Goal: Information Seeking & Learning: Find specific fact

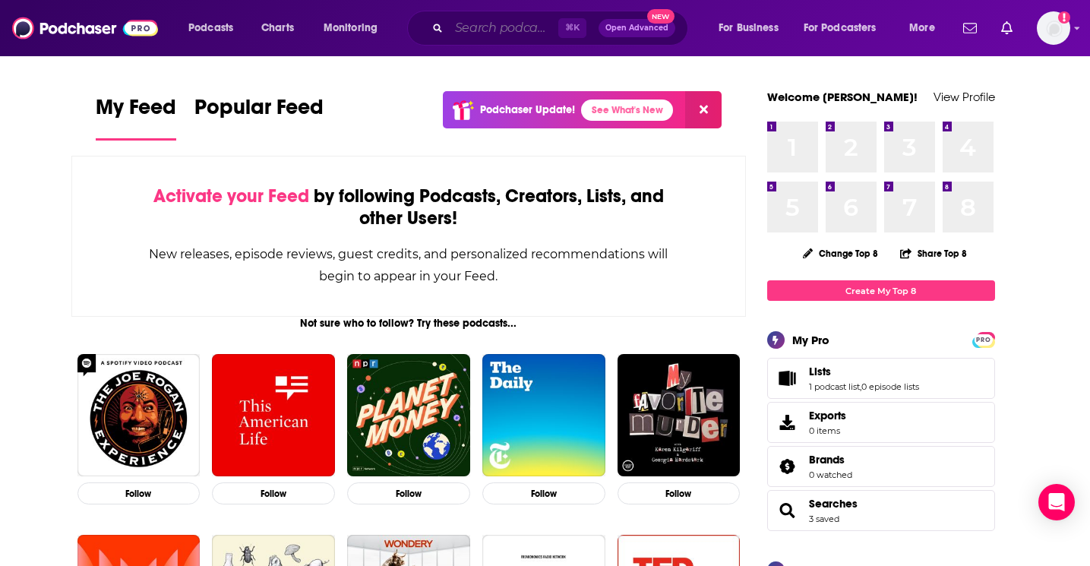
click at [521, 23] on input "Search podcasts, credits, & more..." at bounding box center [503, 28] width 109 height 24
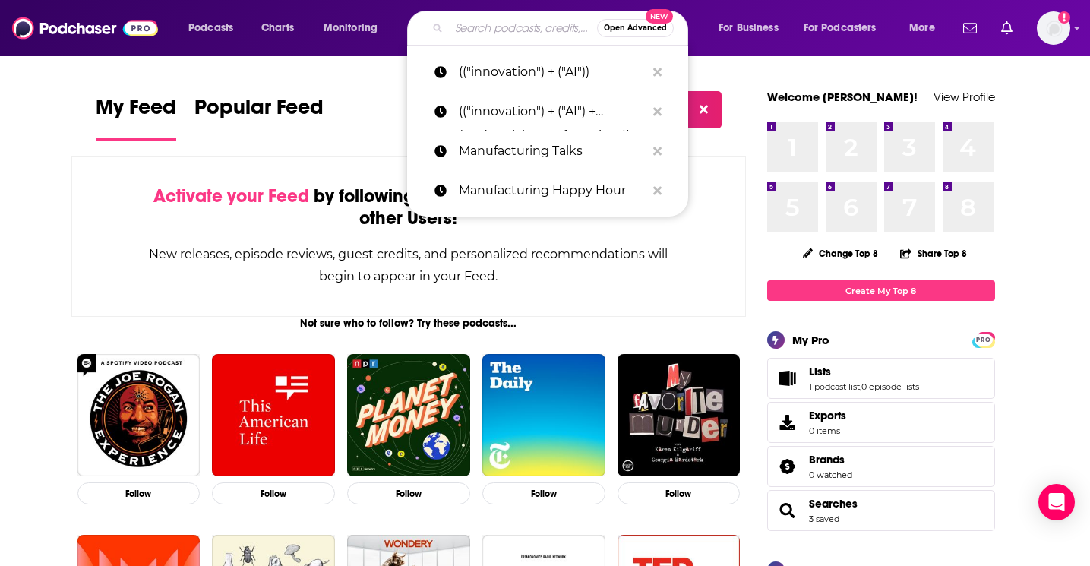
paste input "Advanced Manufacturing Now"
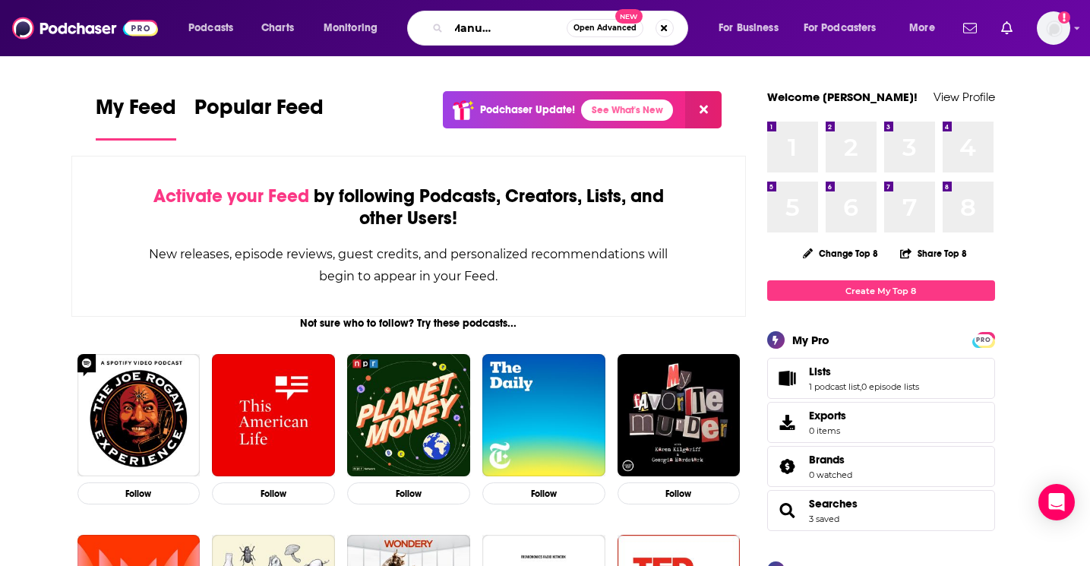
type input "Advanced Manufacturing Now"
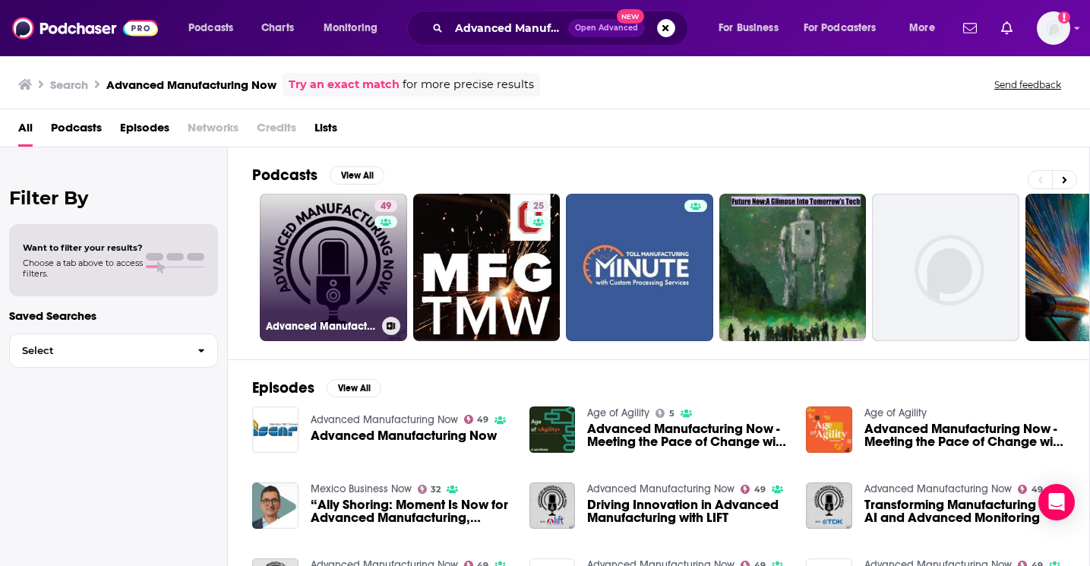
click at [364, 268] on link "49 Advanced Manufacturing Now" at bounding box center [333, 267] width 147 height 147
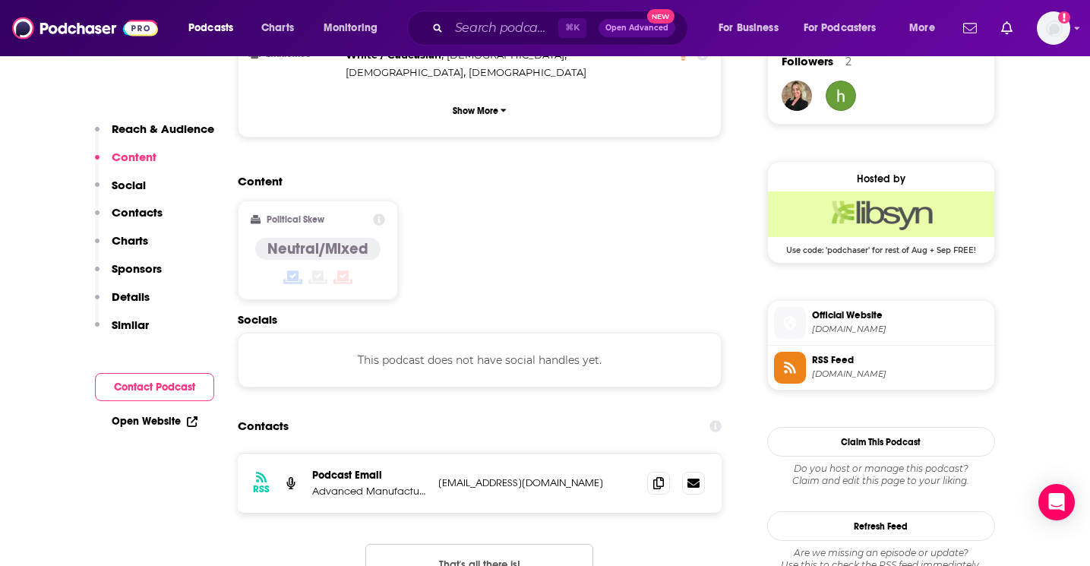
scroll to position [1144, 0]
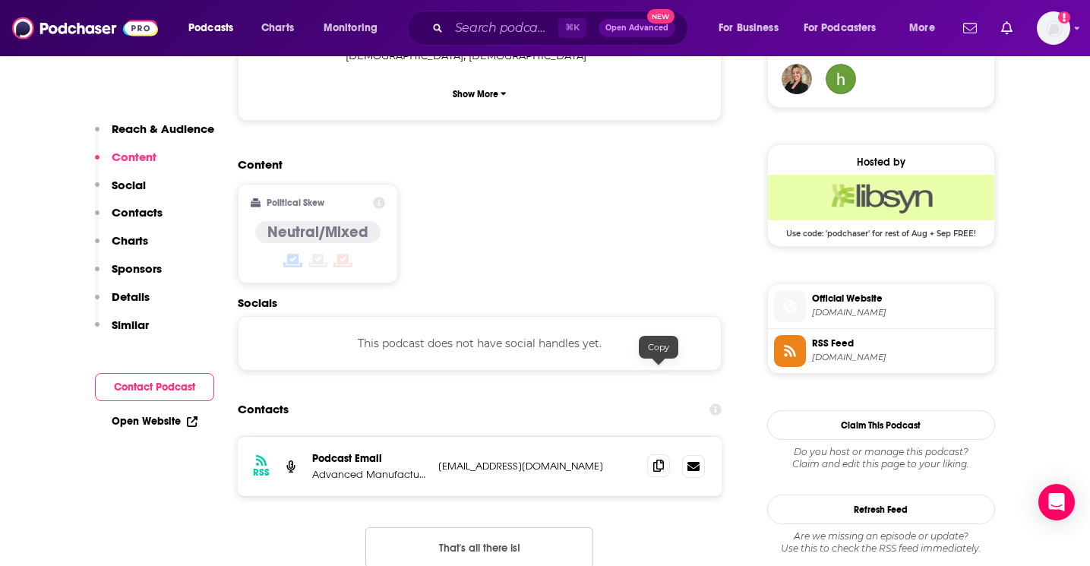
click at [661, 459] on icon at bounding box center [658, 465] width 11 height 12
